Goal: Find specific page/section: Find specific page/section

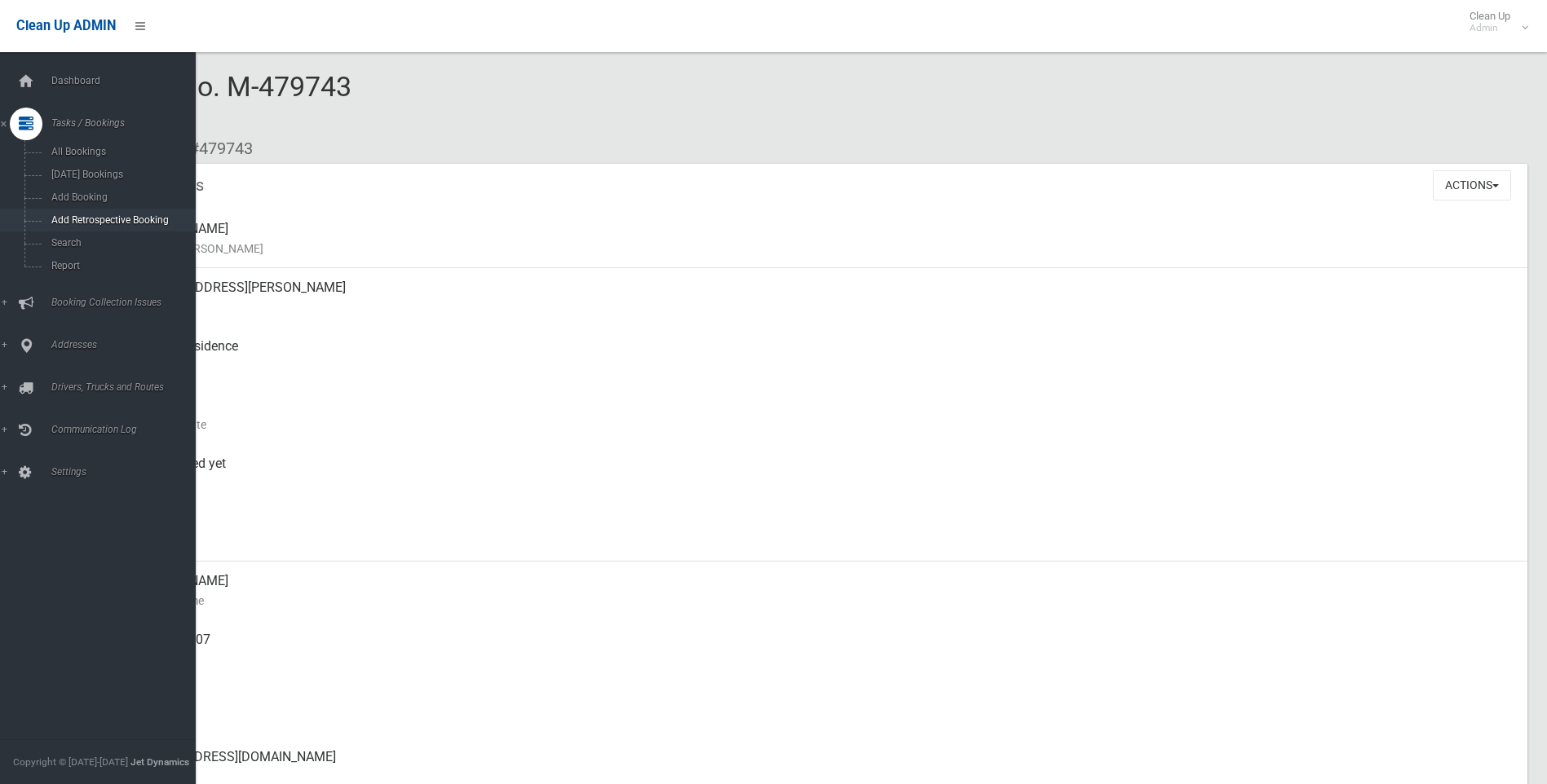
scroll to position [81, 0]
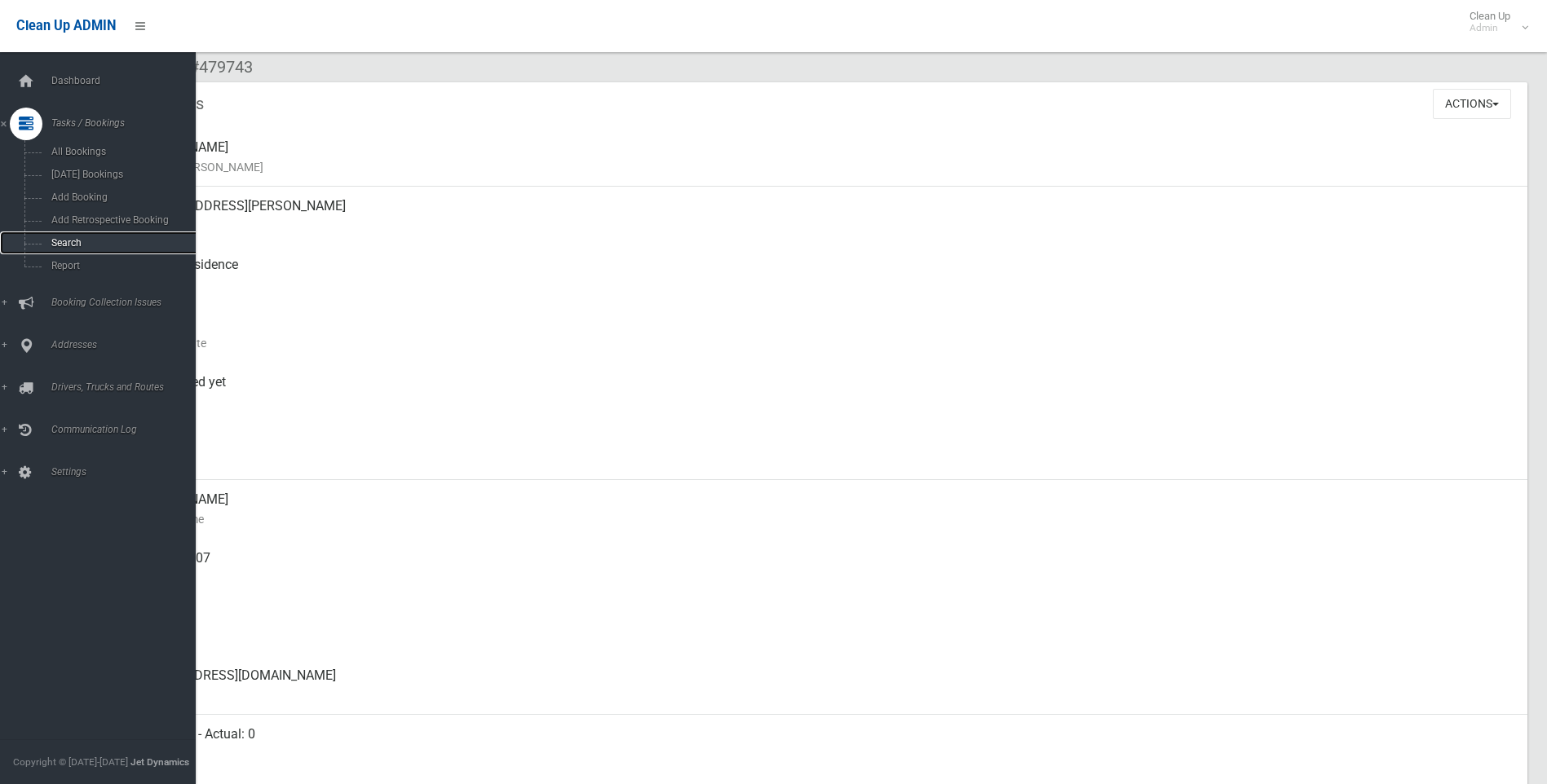
click at [52, 242] on span "Search" at bounding box center [119, 243] width 147 height 11
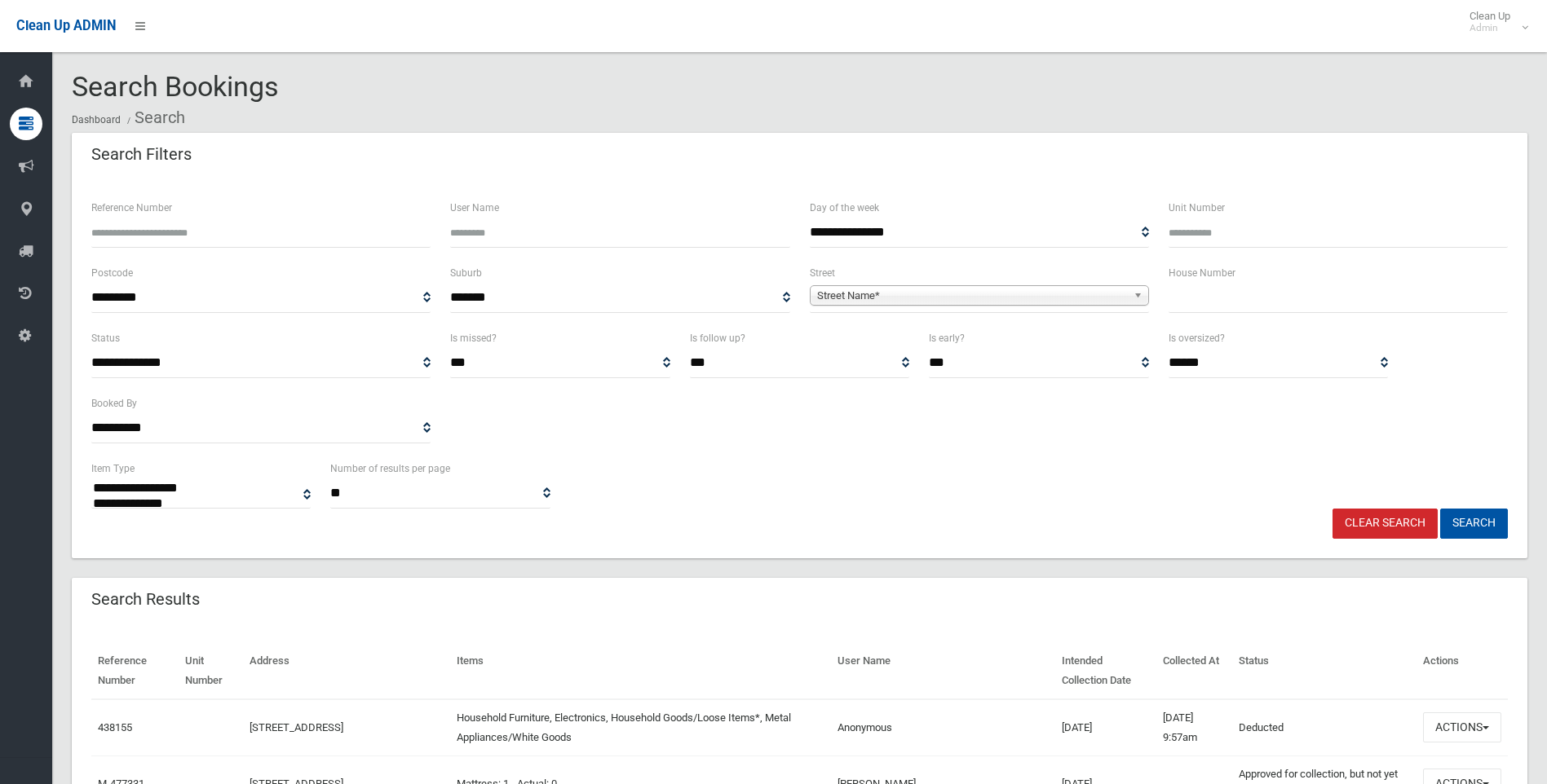
select select
click at [1240, 305] on input "text" at bounding box center [1338, 298] width 339 height 31
click at [1254, 294] on input "text" at bounding box center [1338, 298] width 339 height 31
click at [1284, 293] on input "text" at bounding box center [1338, 298] width 339 height 31
type input "*"
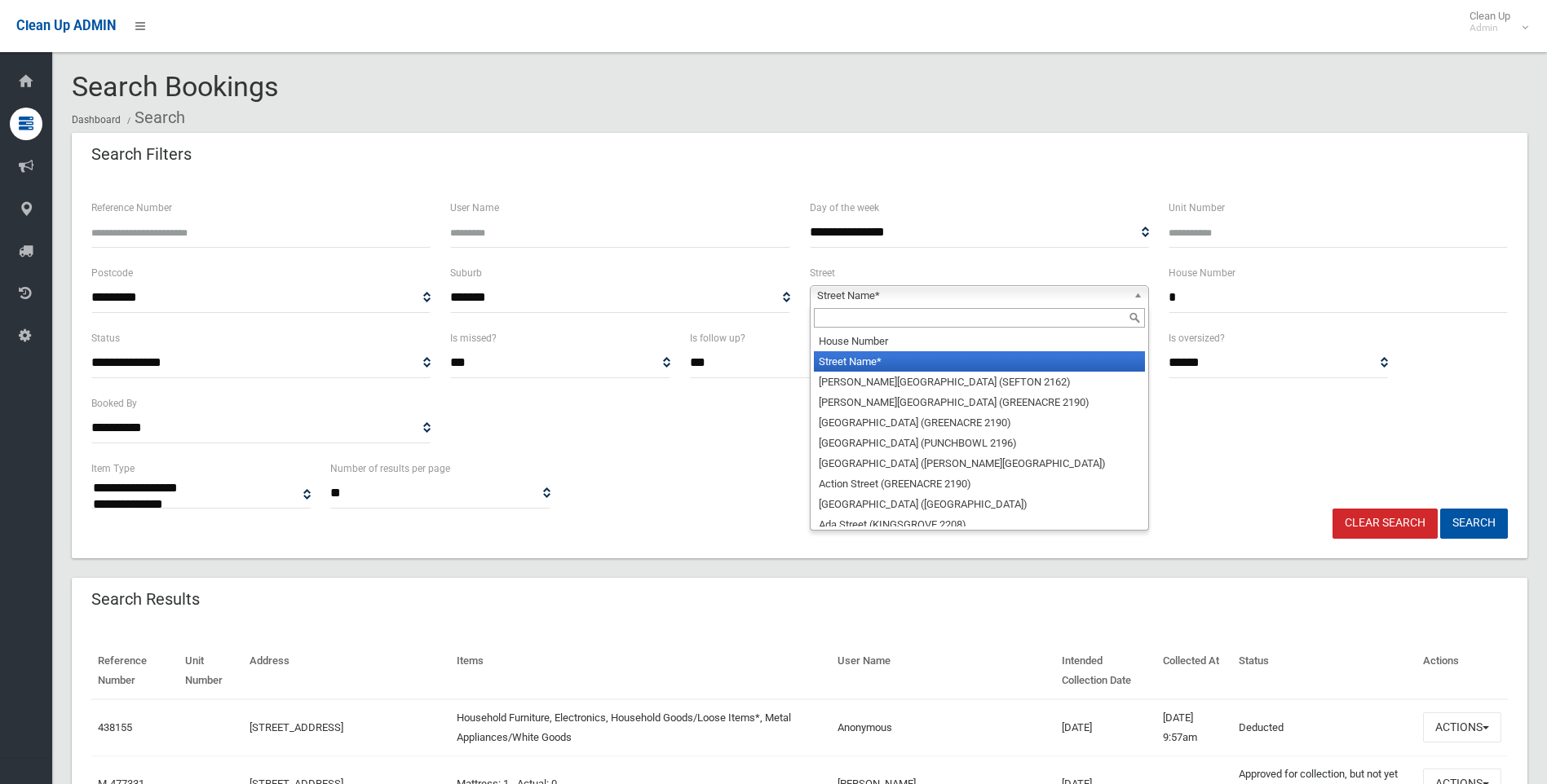
click at [991, 295] on span "Street Name*" at bounding box center [971, 295] width 310 height 19
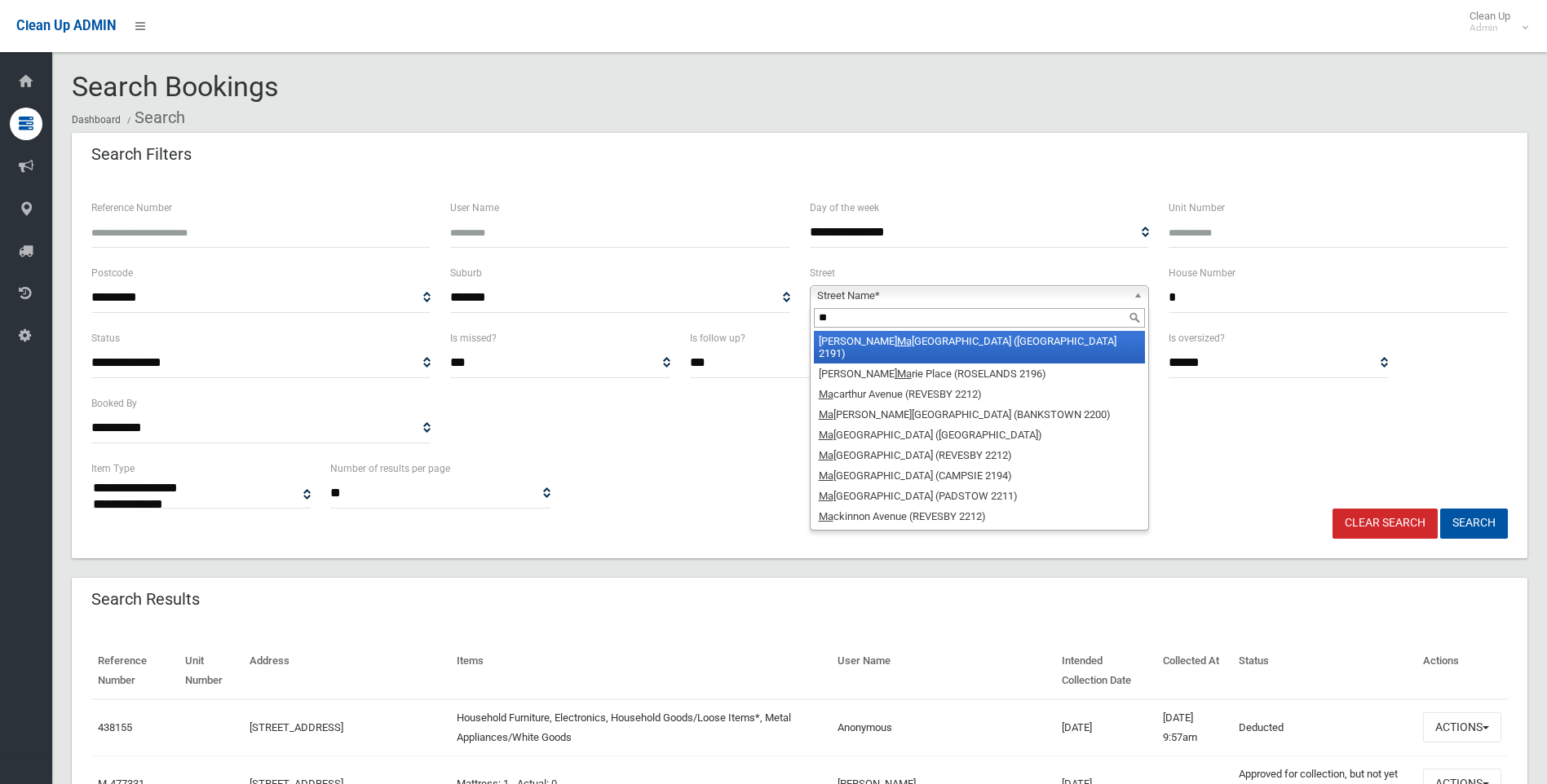
type input "*"
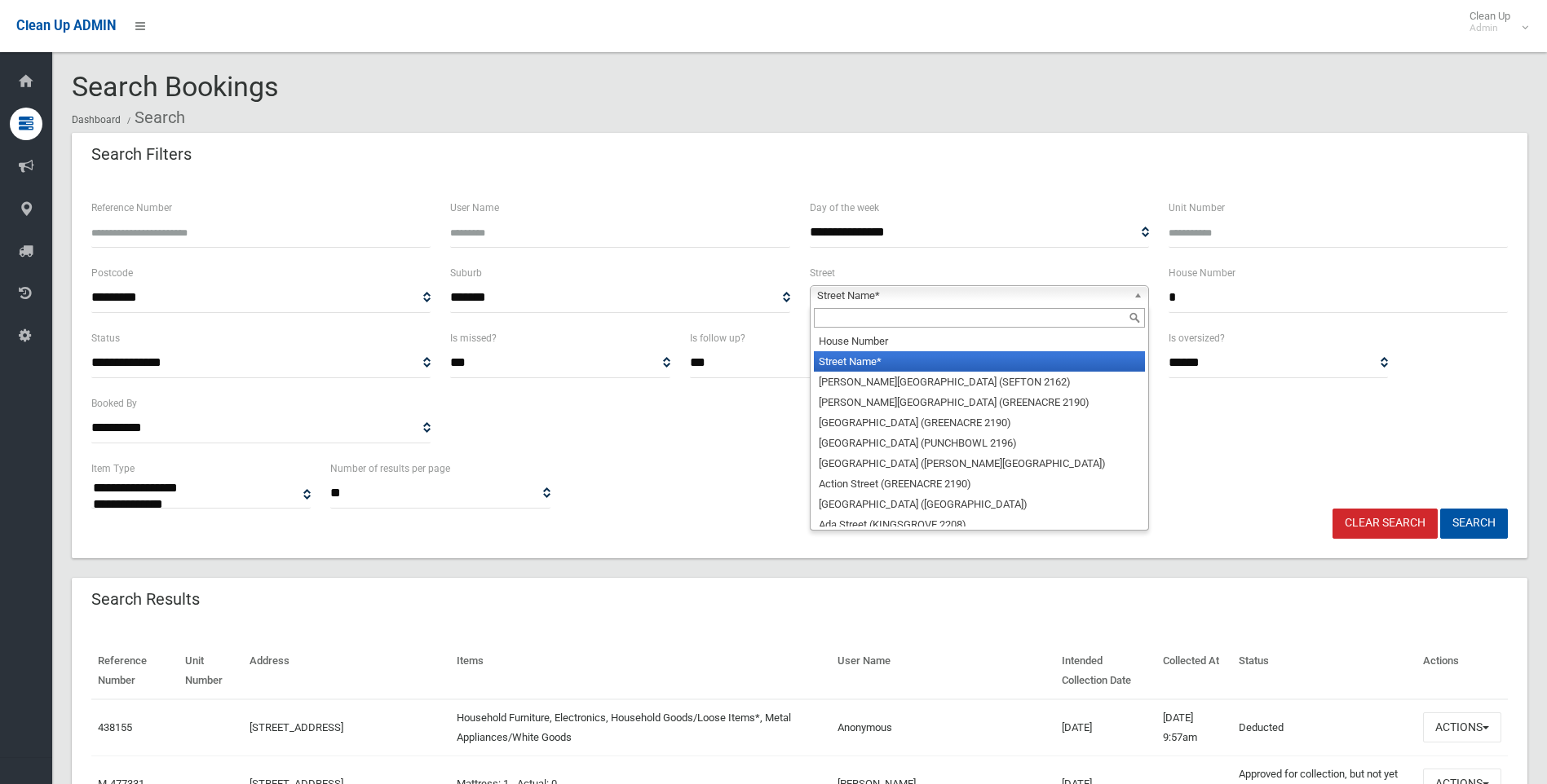
click at [954, 295] on span "Street Name*" at bounding box center [971, 295] width 310 height 19
click at [926, 317] on input "text" at bounding box center [979, 317] width 331 height 19
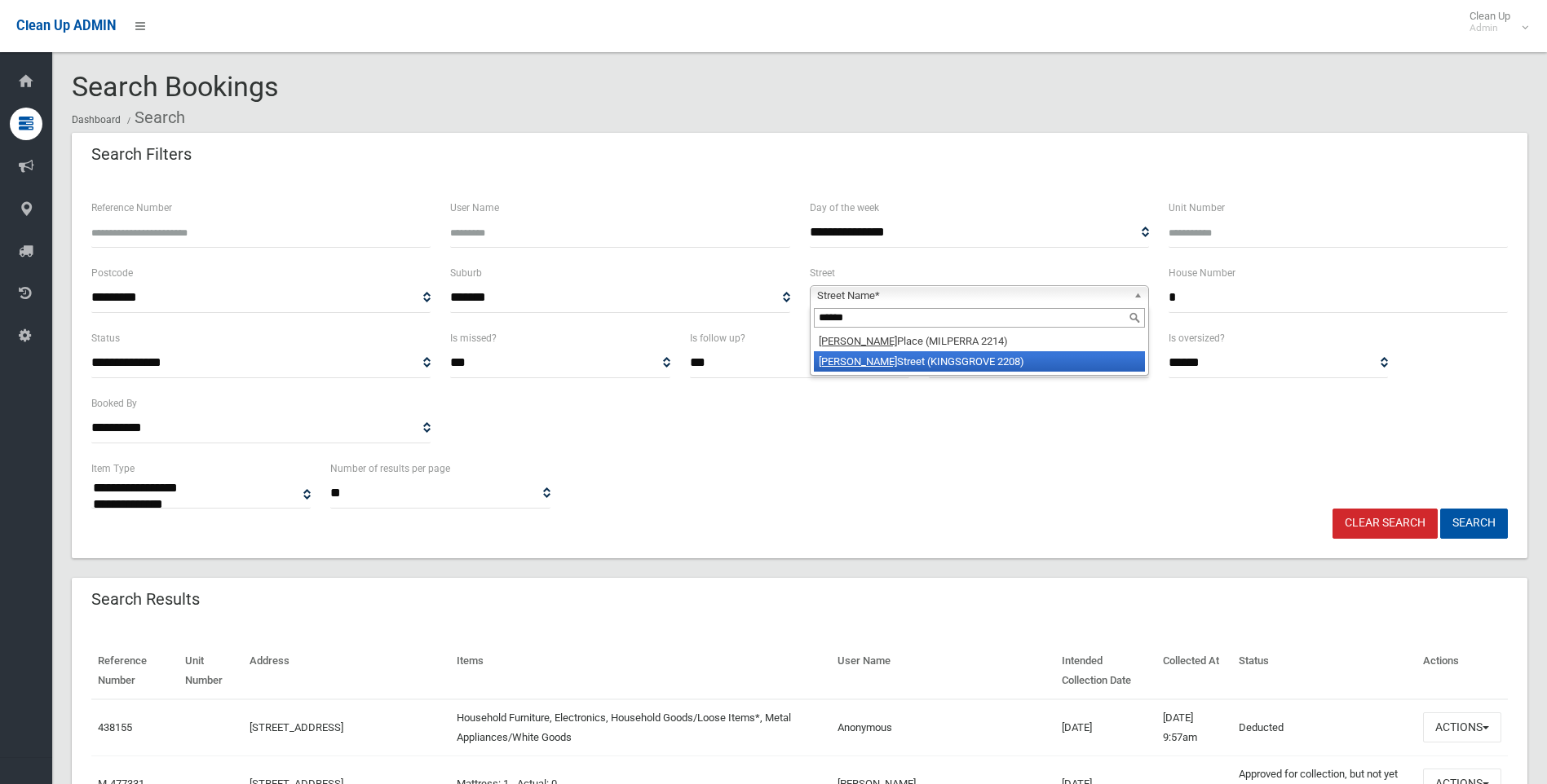
type input "******"
click at [931, 355] on li "[PERSON_NAME] Street (KINGSGROVE 2208)" at bounding box center [979, 362] width 331 height 20
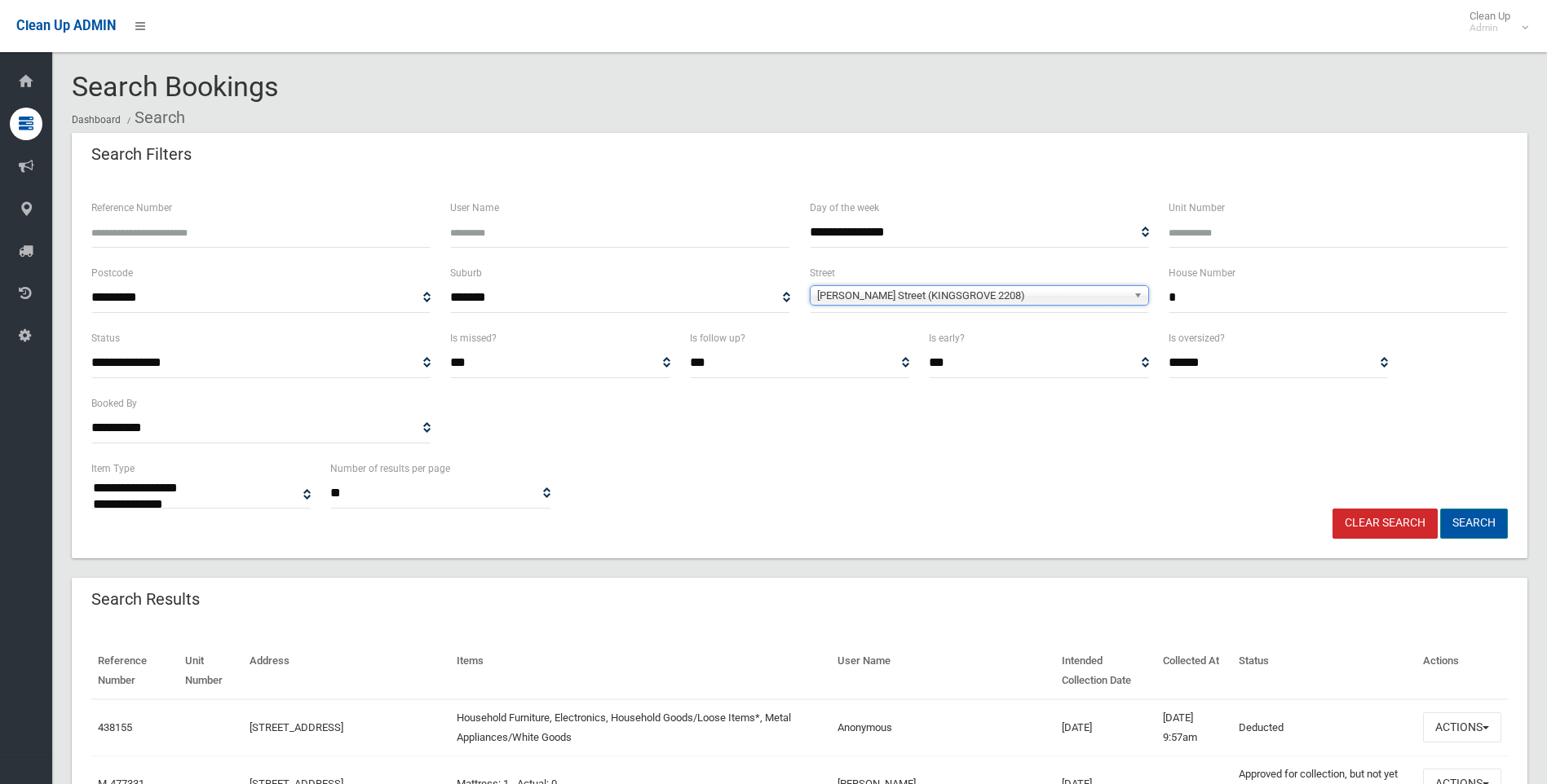
click at [1469, 517] on button "Search" at bounding box center [1473, 524] width 68 height 31
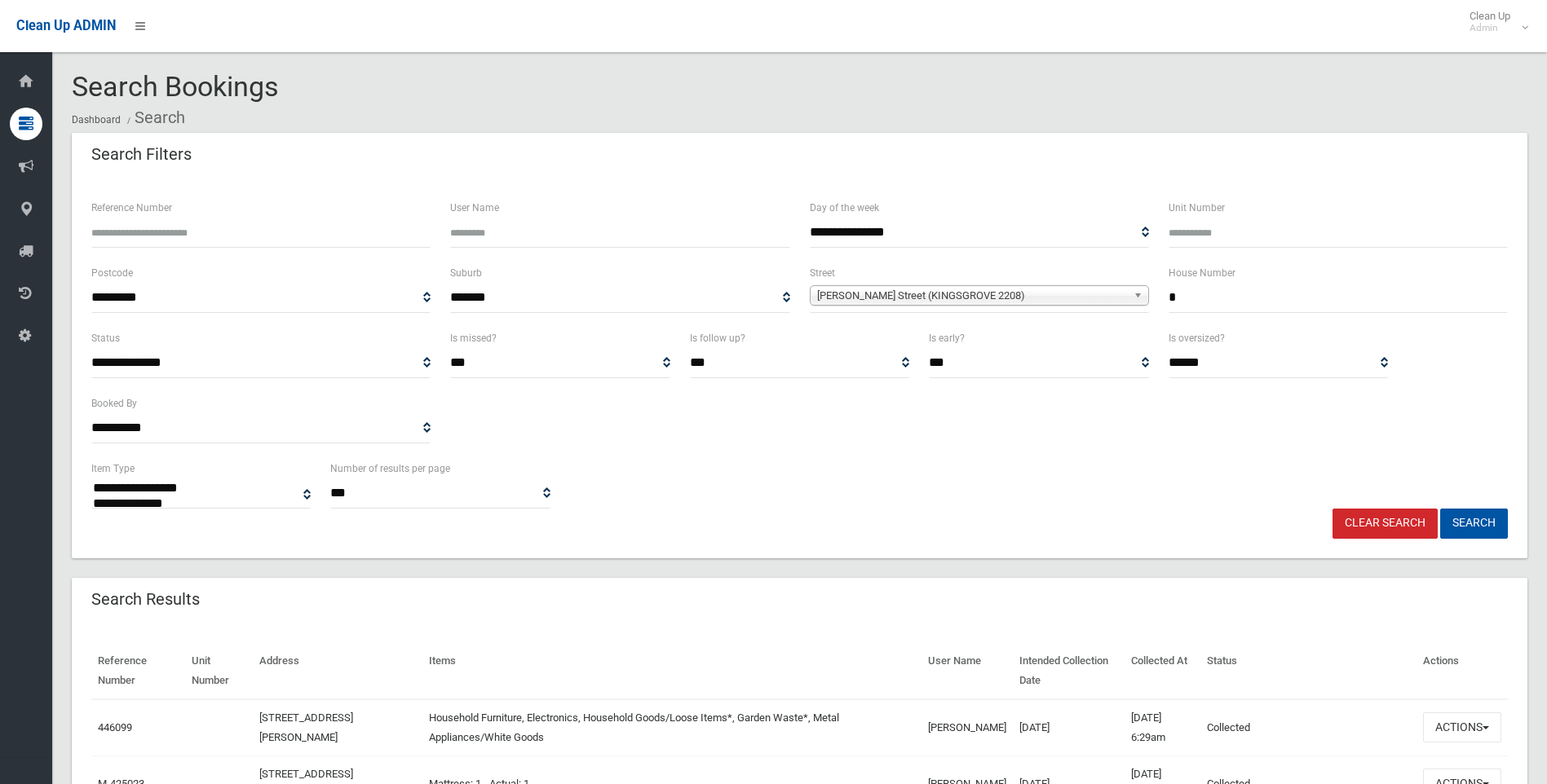
select select
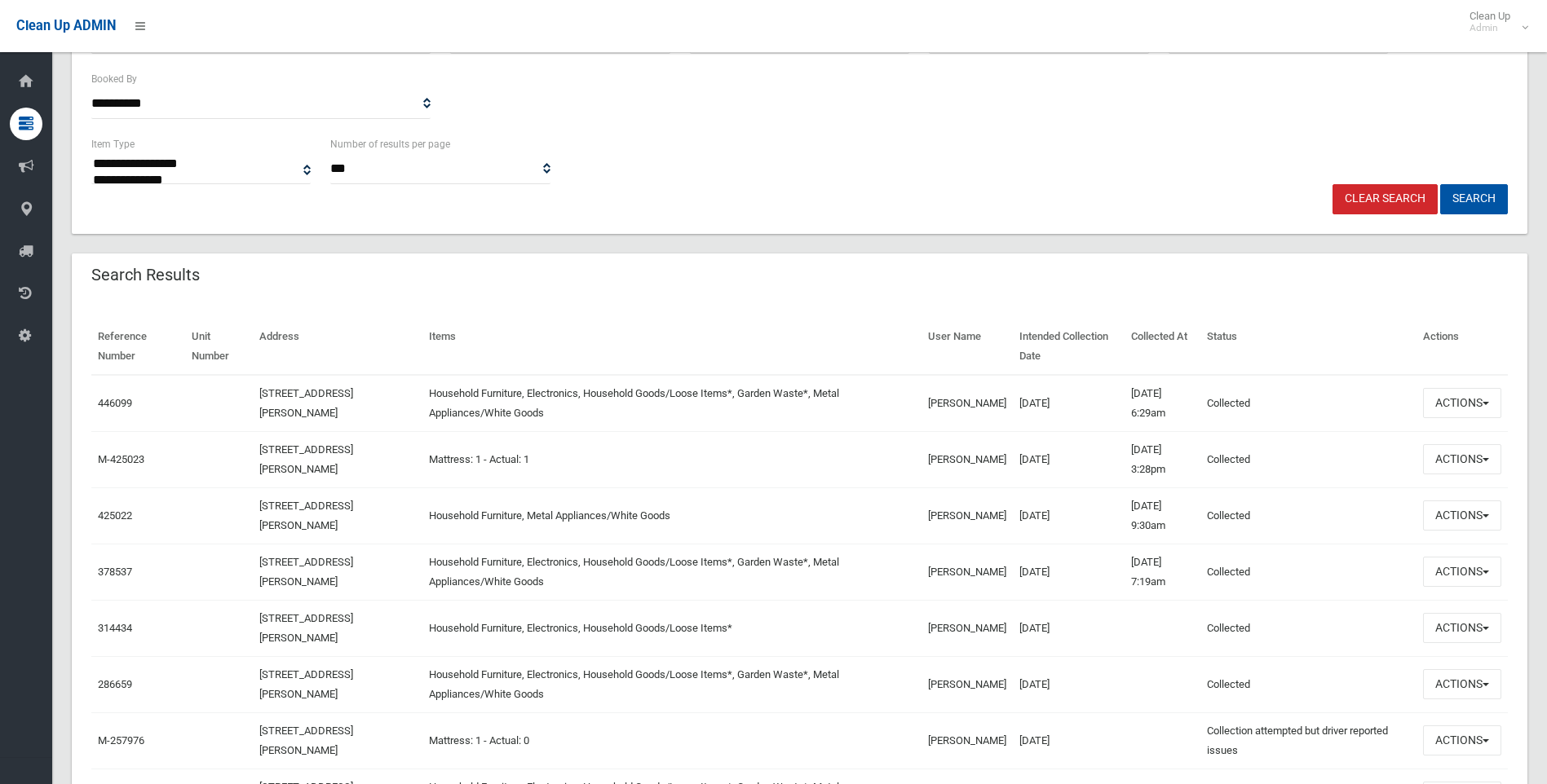
scroll to position [326, 0]
drag, startPoint x: 1060, startPoint y: 516, endPoint x: 774, endPoint y: 280, distance: 370.8
click at [774, 280] on div "Search Results" at bounding box center [799, 274] width 1455 height 45
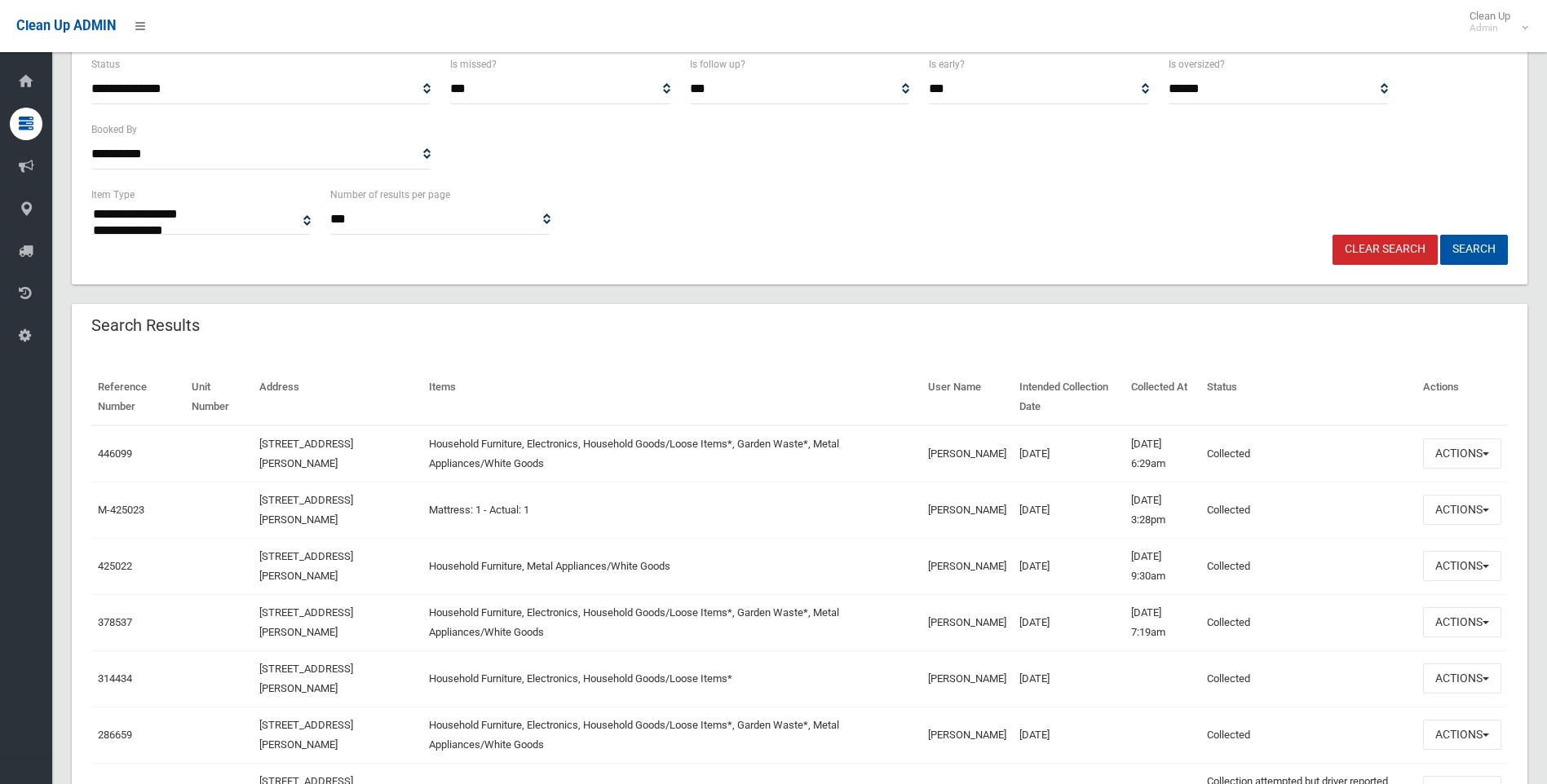
scroll to position [244, 0]
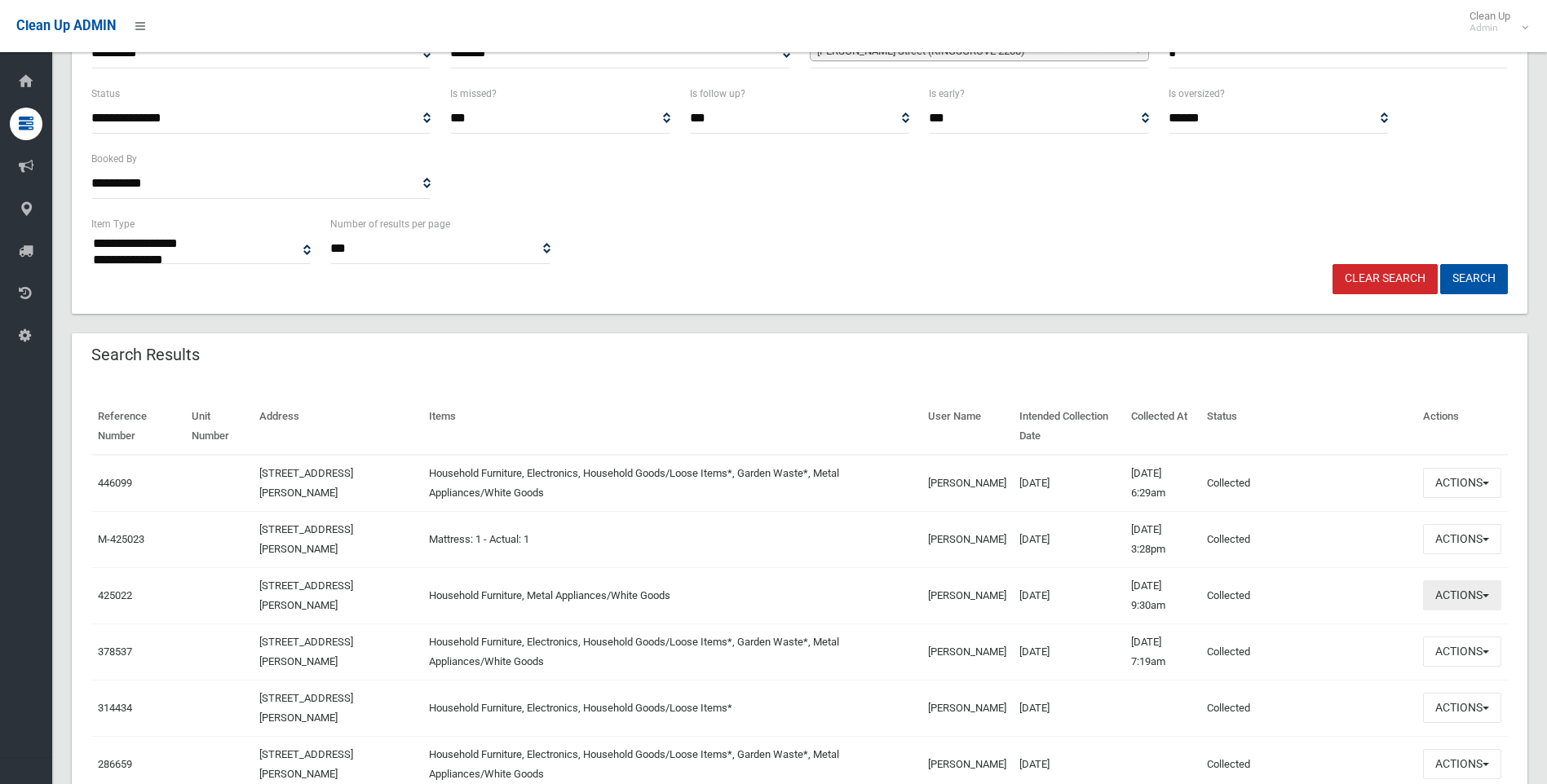
click at [1469, 604] on button "Actions" at bounding box center [1462, 595] width 79 height 31
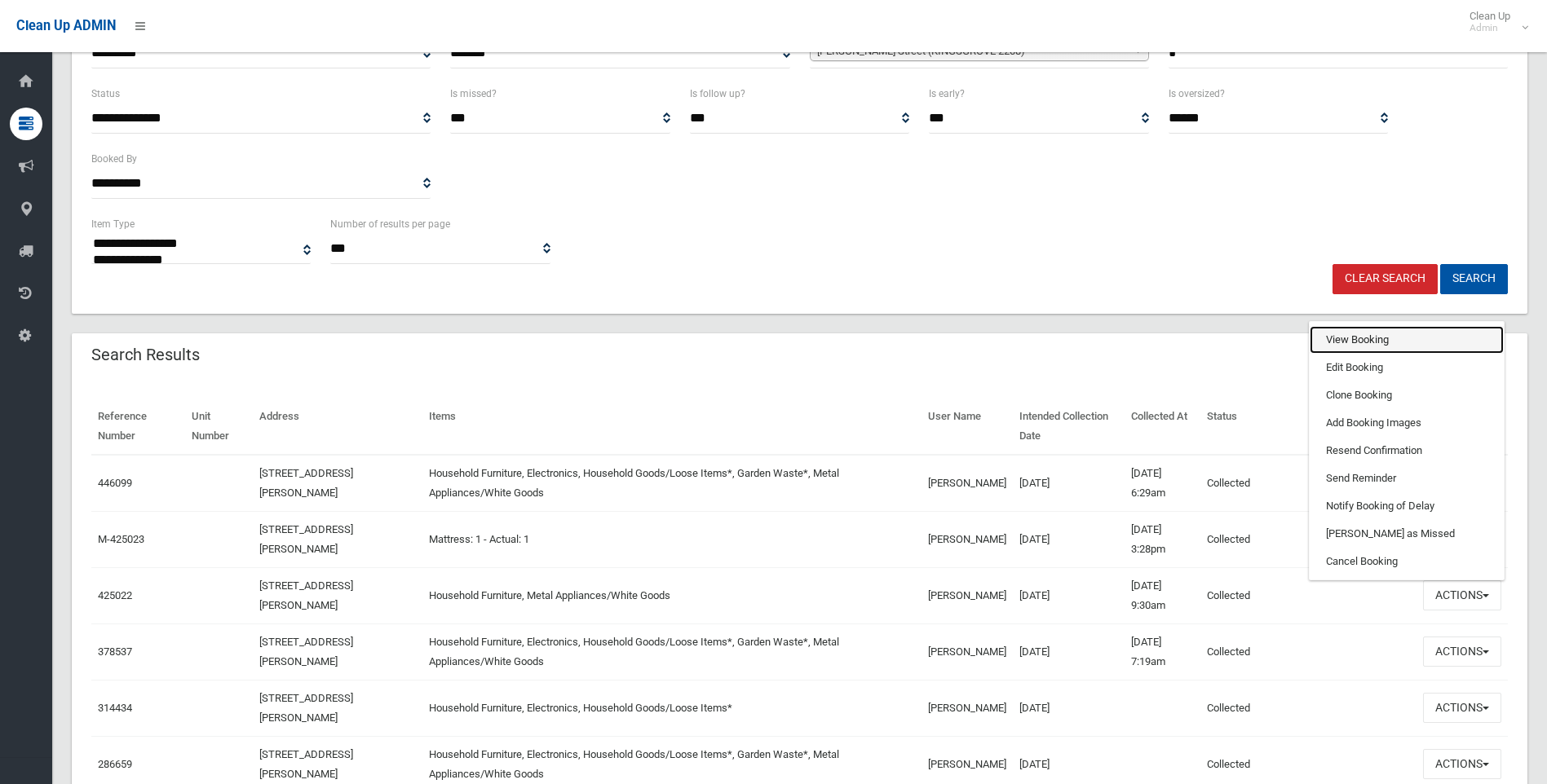
click at [1371, 345] on link "View Booking" at bounding box center [1406, 340] width 194 height 28
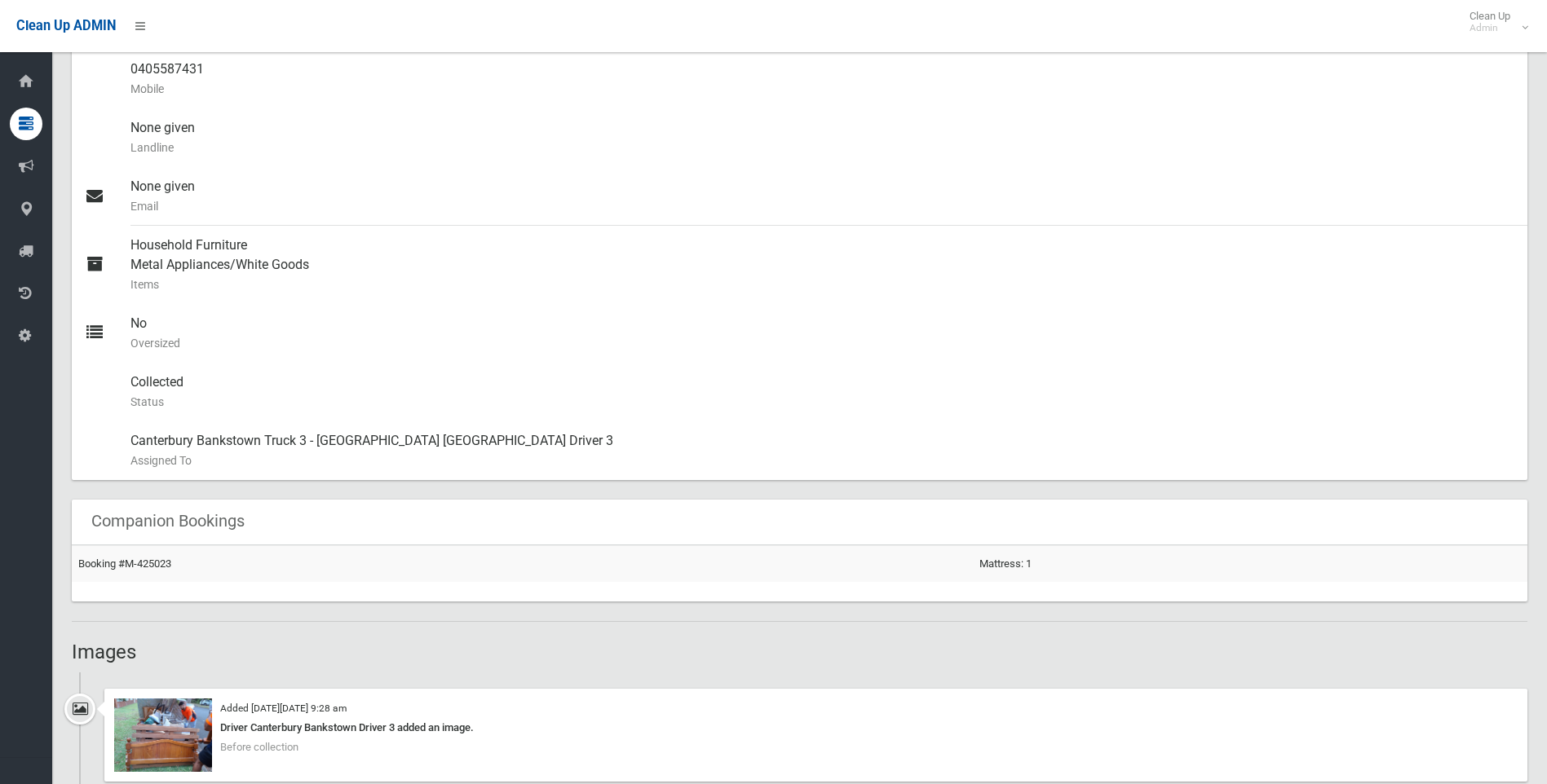
scroll to position [897, 0]
